Goal: Complete application form

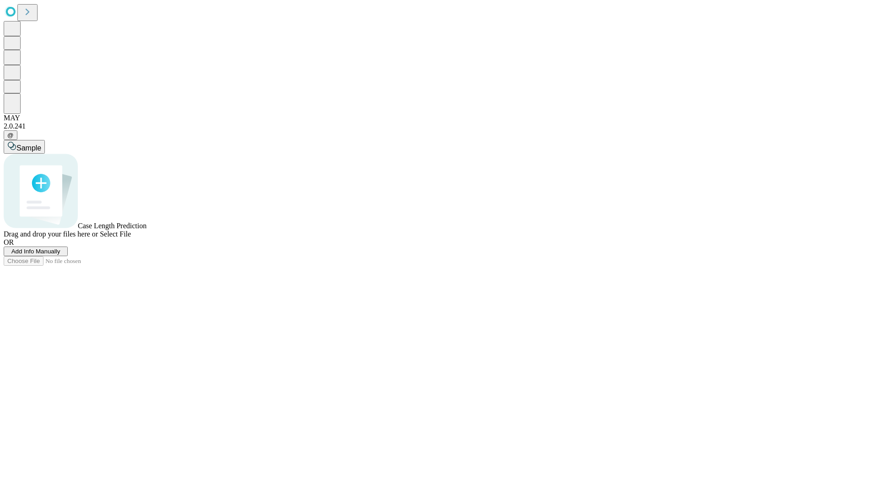
click at [60, 255] on span "Add Info Manually" at bounding box center [35, 251] width 49 height 7
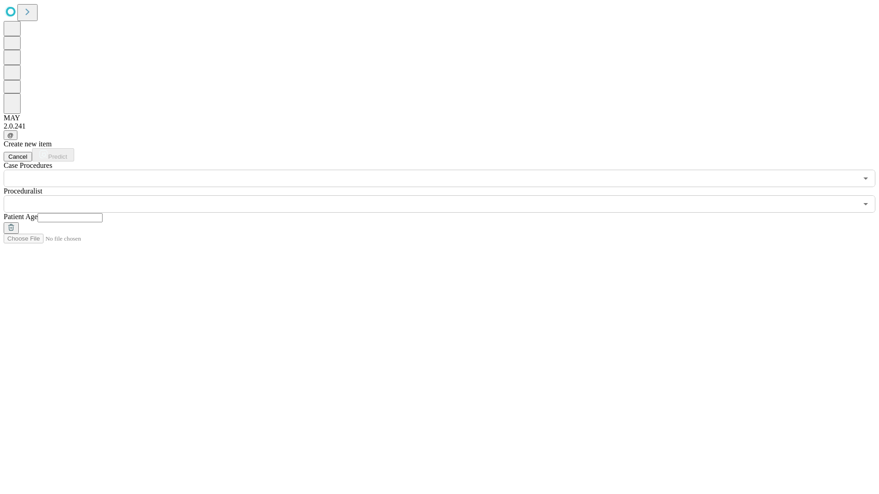
click at [103, 213] on input "text" at bounding box center [70, 217] width 65 height 9
type input "*"
click at [446, 195] on input "text" at bounding box center [431, 203] width 854 height 17
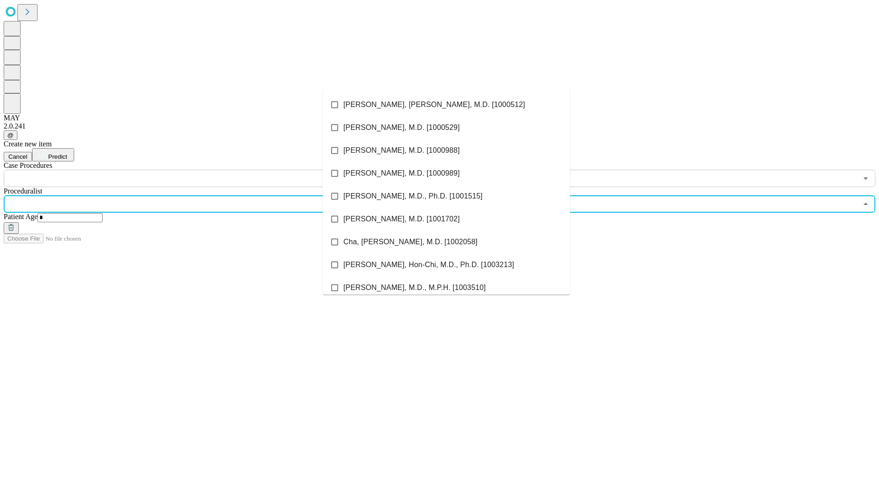
click at [446, 105] on li "[PERSON_NAME], [PERSON_NAME], M.D. [1000512]" at bounding box center [446, 104] width 247 height 23
